Goal: Information Seeking & Learning: Learn about a topic

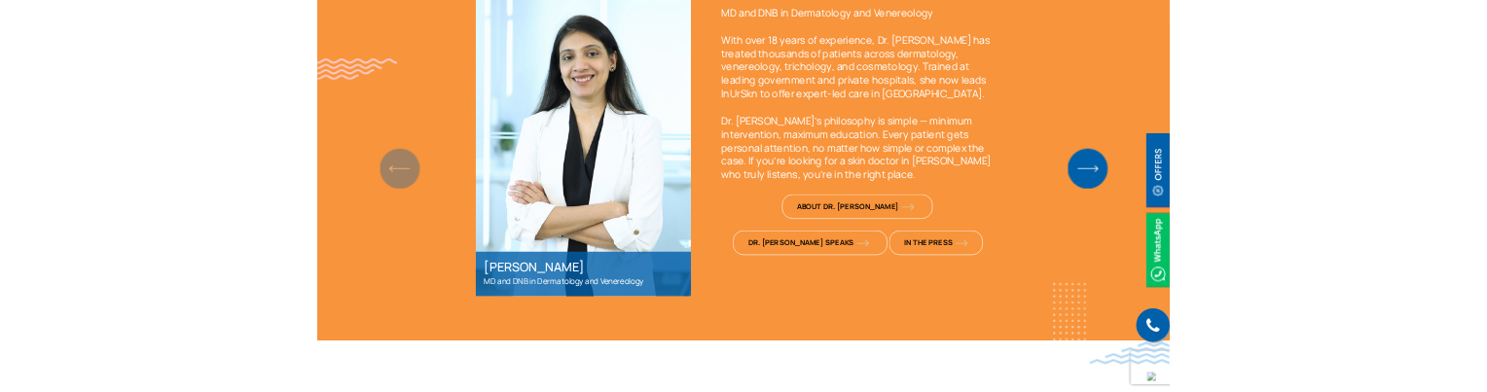
scroll to position [2141, 0]
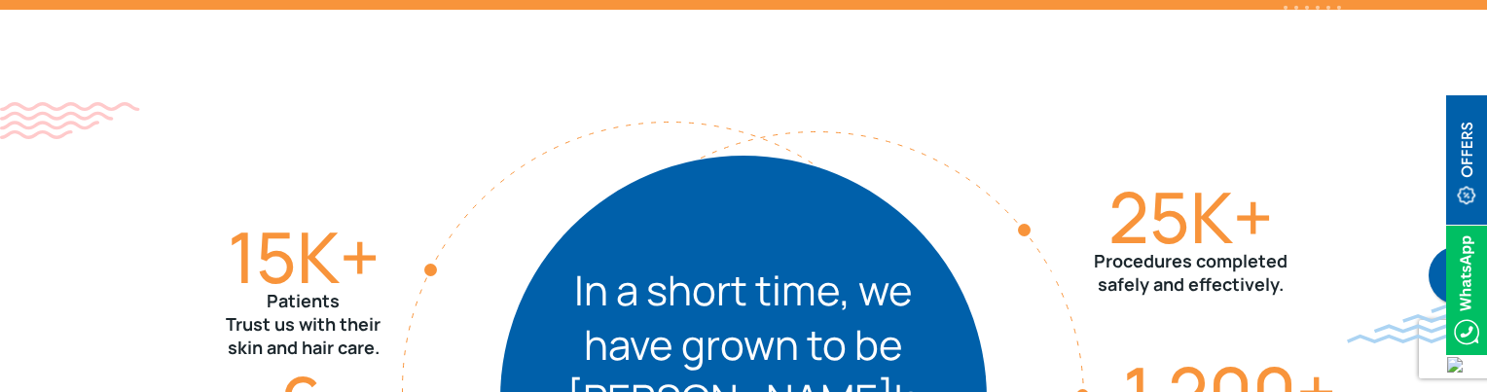
click at [292, 194] on div "15 K+ Patients Trust us with their skin and hair care. 0 + Treatments available…" at bounding box center [744, 399] width 1246 height 779
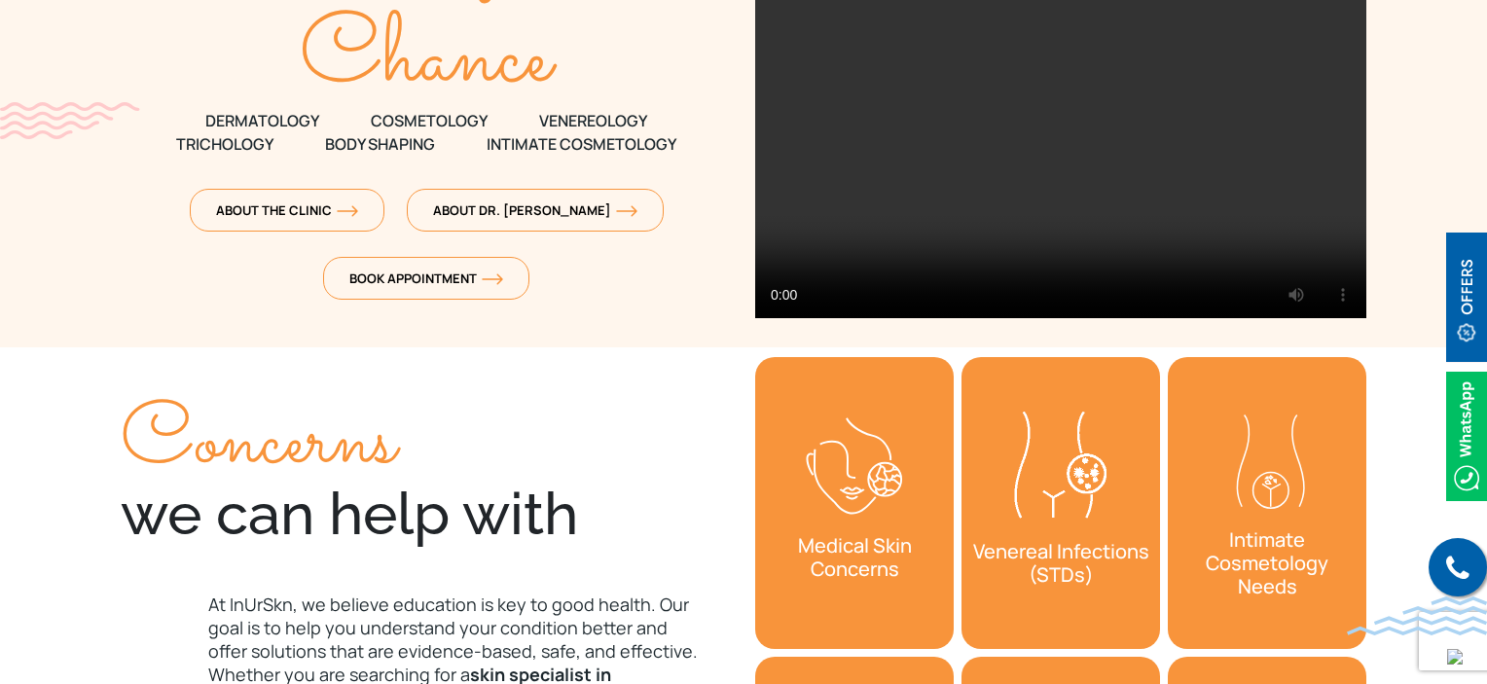
scroll to position [389, 0]
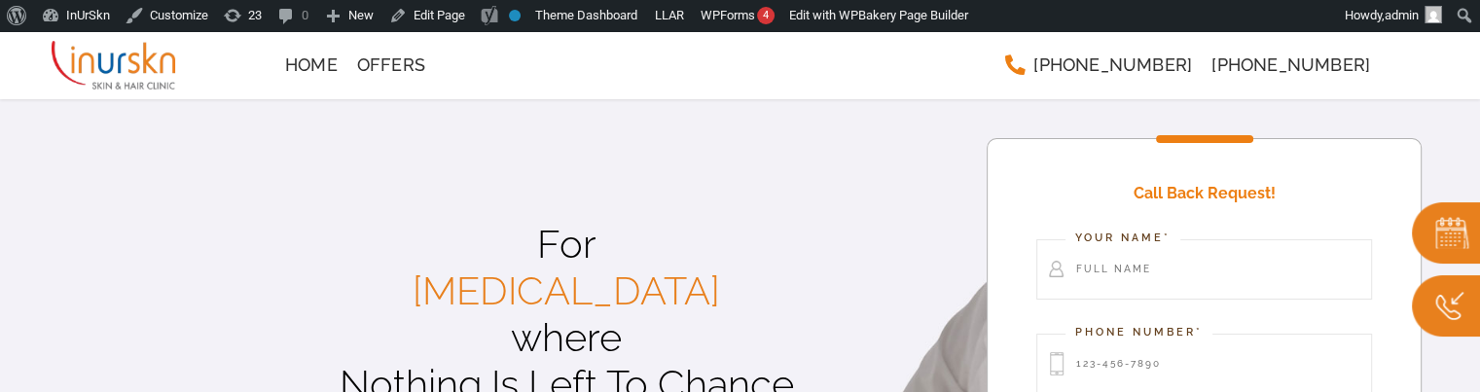
scroll to position [97, 0]
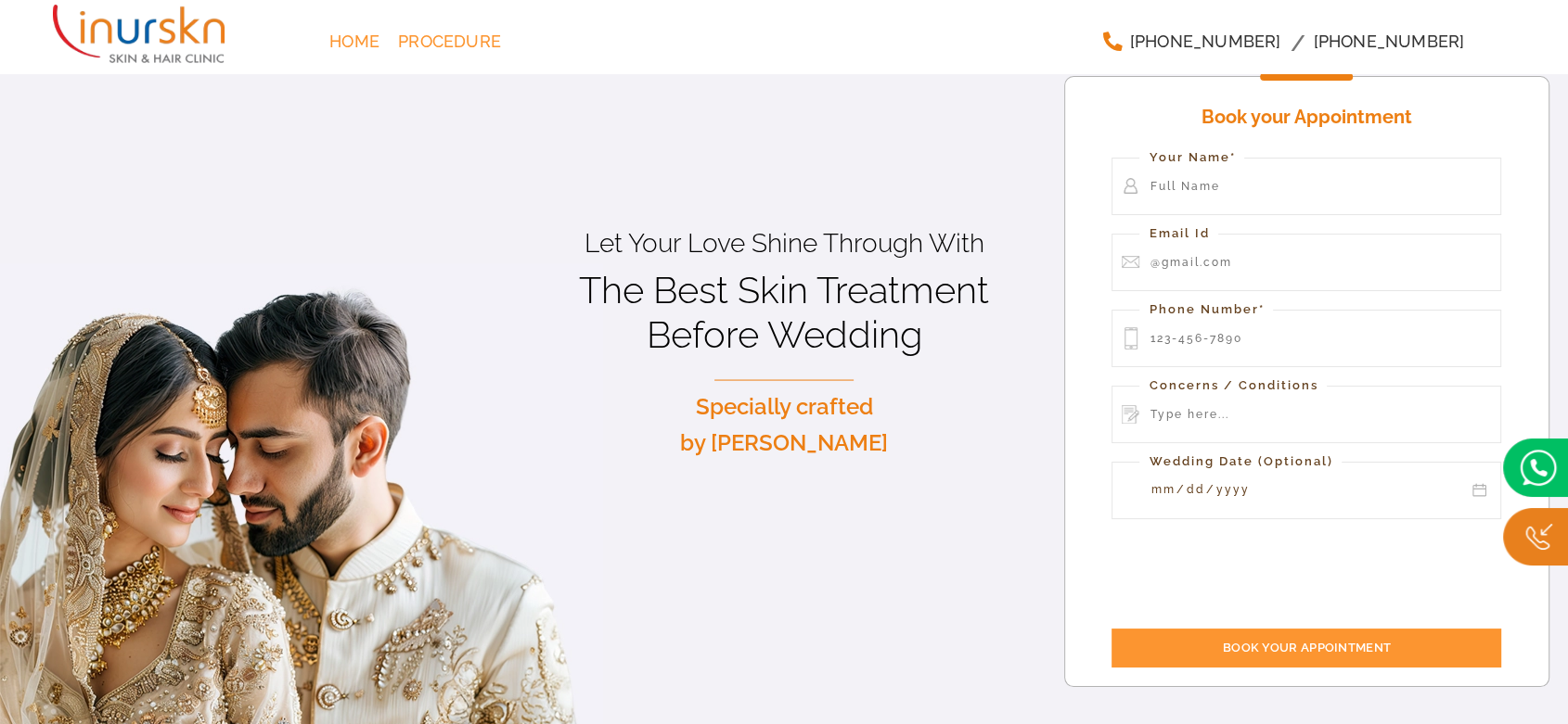
click at [445, 56] on link "Procedure" at bounding box center [449, 41] width 121 height 37
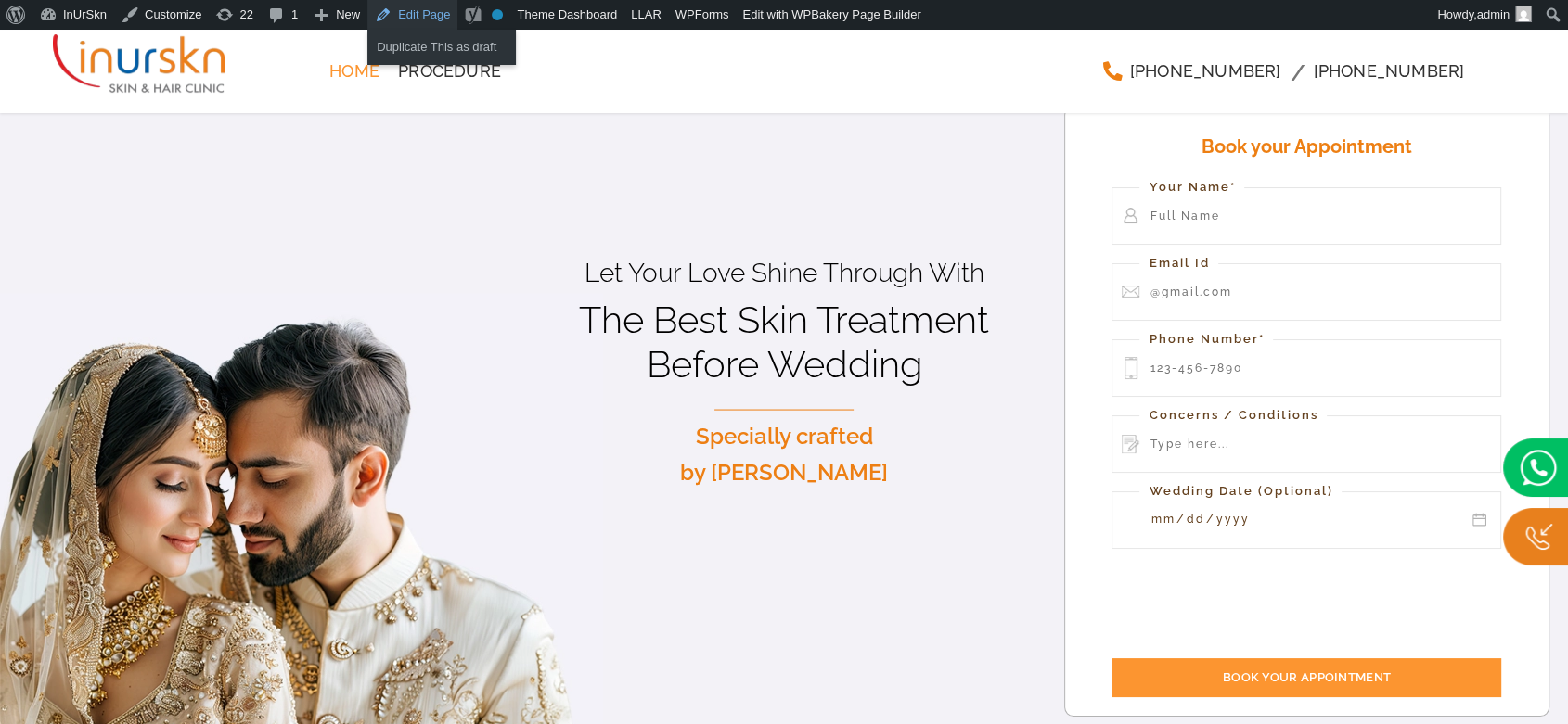
drag, startPoint x: 401, startPoint y: 20, endPoint x: 304, endPoint y: 350, distance: 344.0
click at [307, 362] on div "Let Your Love Shine Through With The Best Skin Treatment Before Wedding Special…" at bounding box center [784, 373] width 1568 height 777
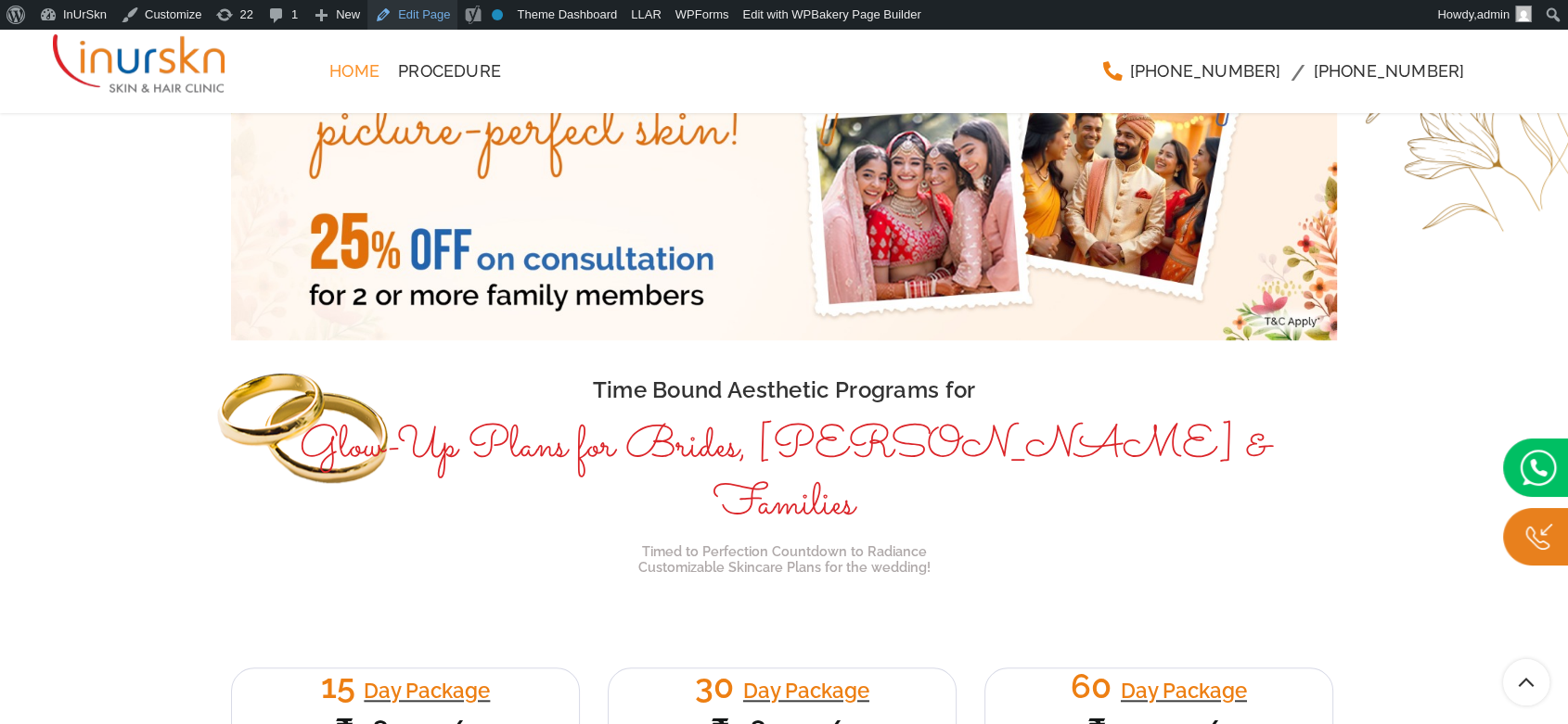
scroll to position [1544, 0]
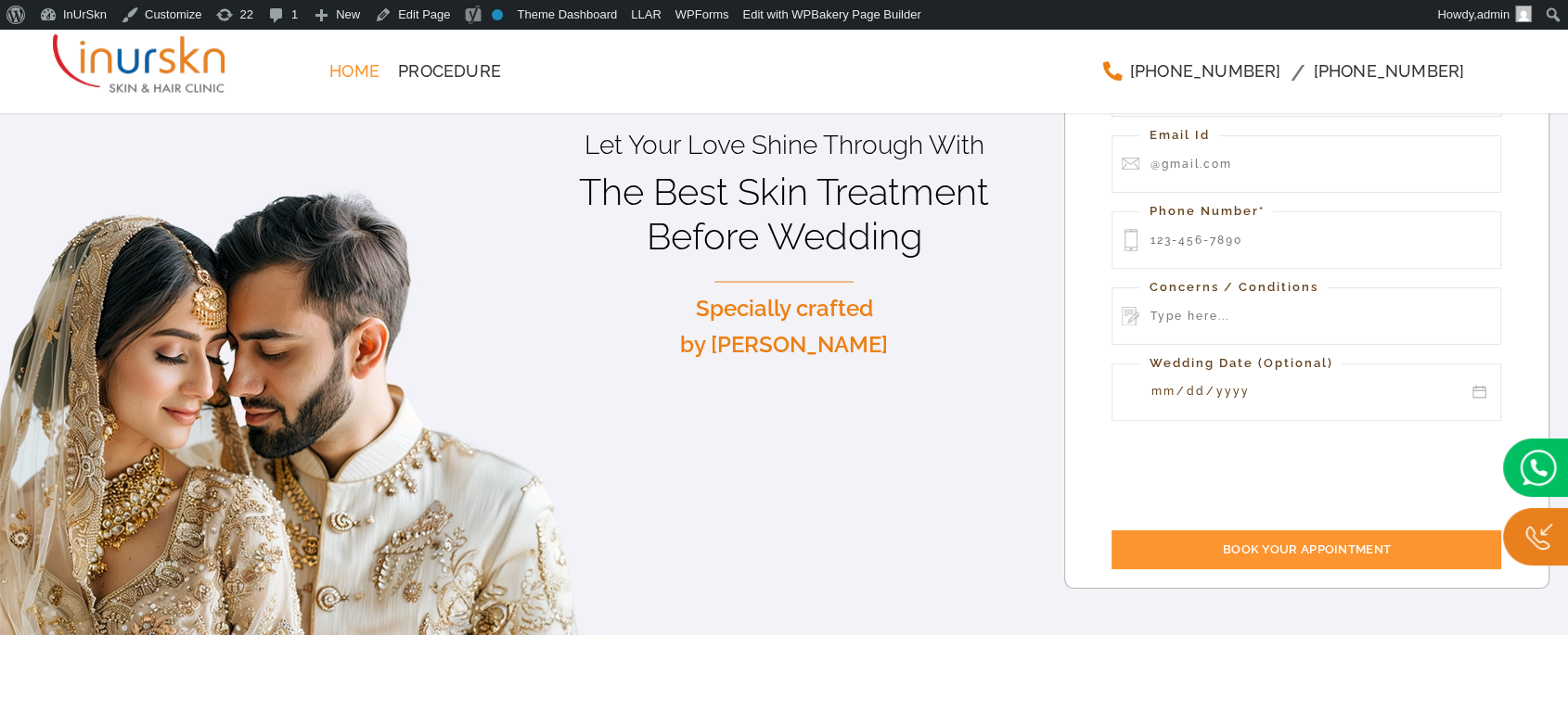
scroll to position [206, 0]
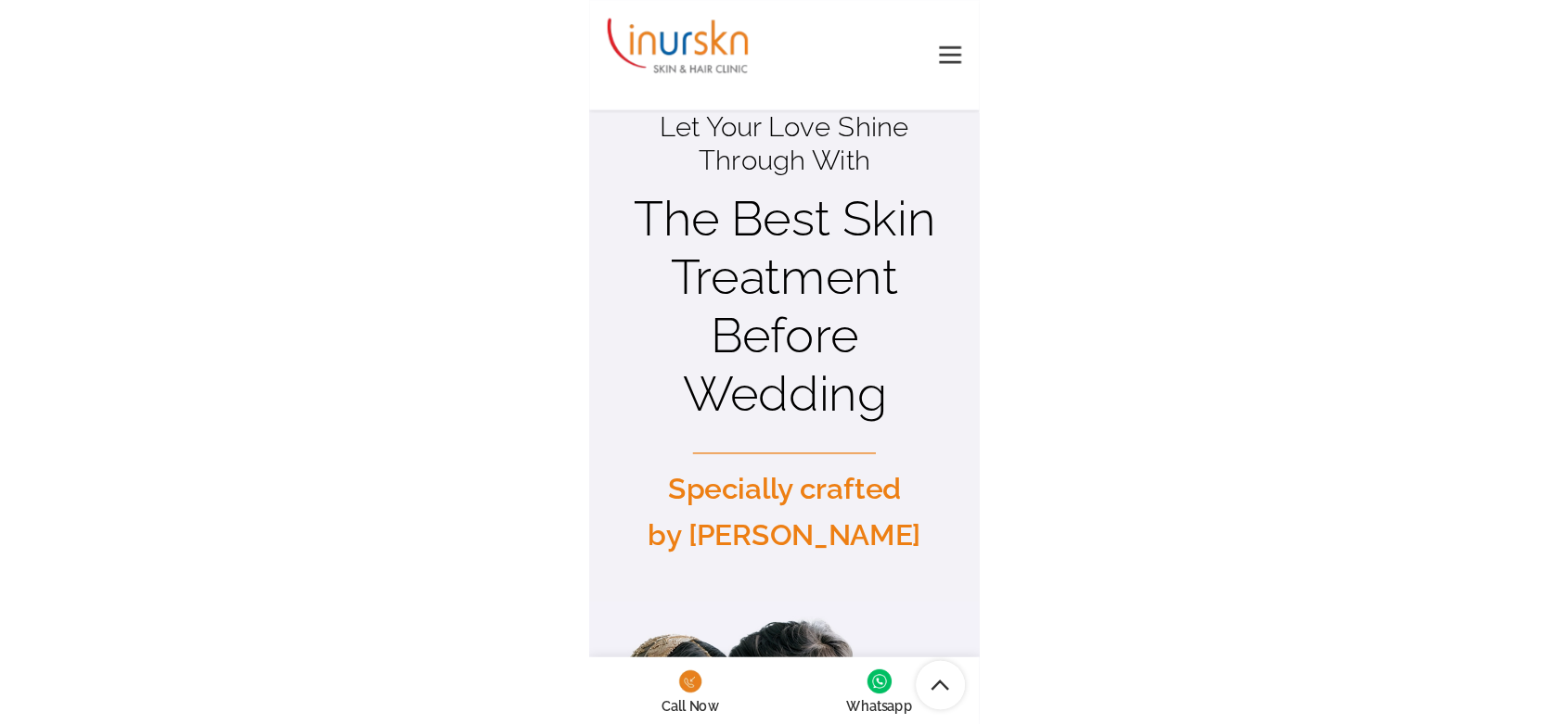
scroll to position [186, 0]
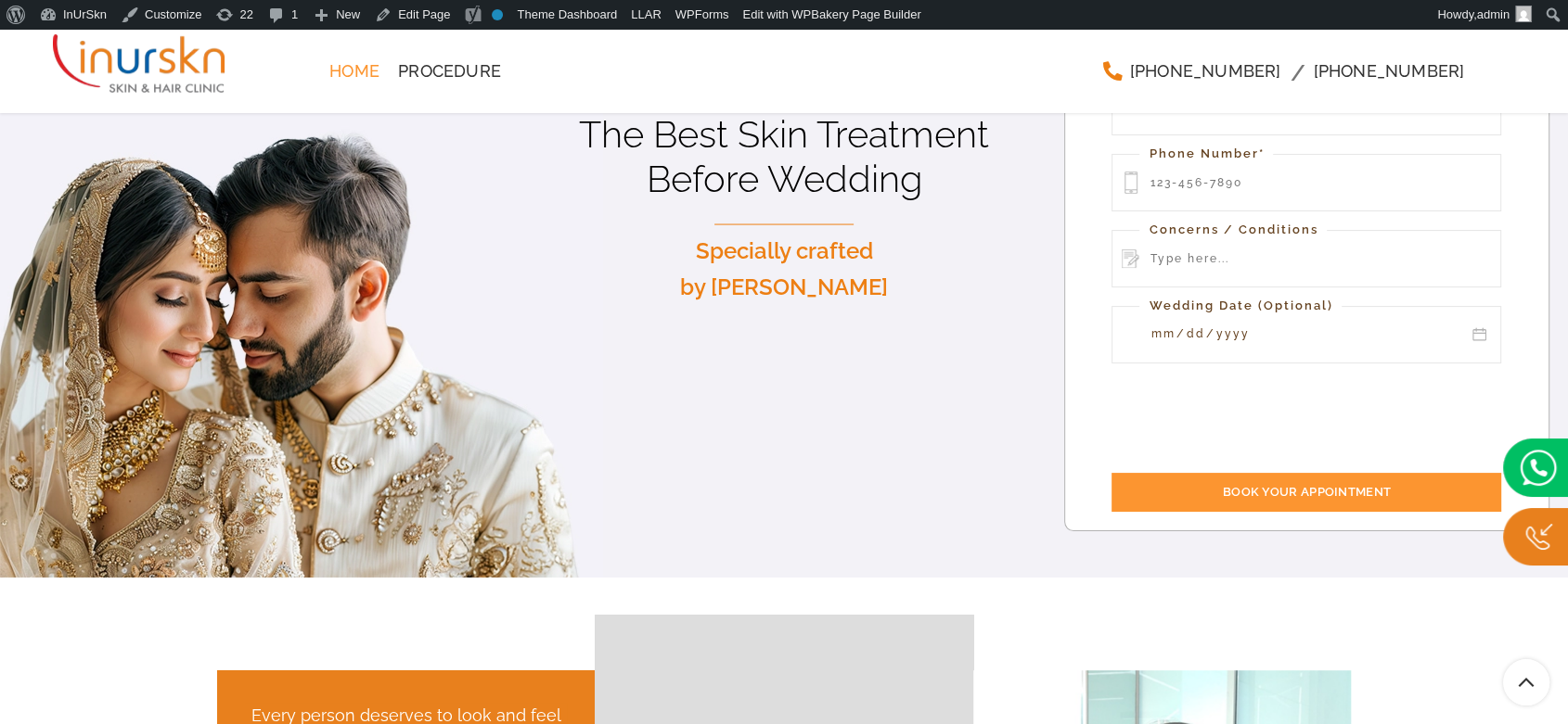
click at [442, 145] on div "Home Procedure +91 9819286930 +91 9892926930 Menu" at bounding box center [784, 90] width 1462 height 121
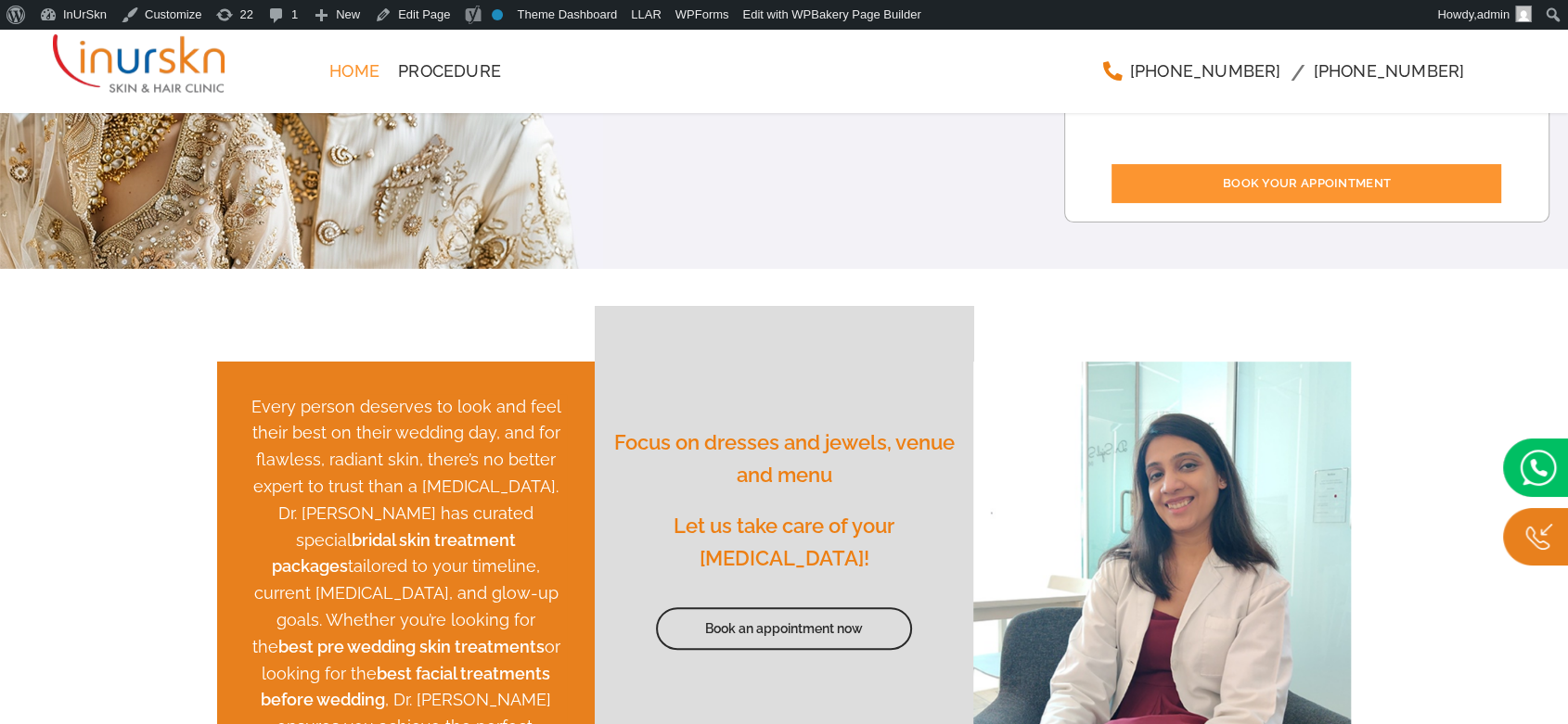
scroll to position [0, 0]
